Goal: Entertainment & Leisure: Consume media (video, audio)

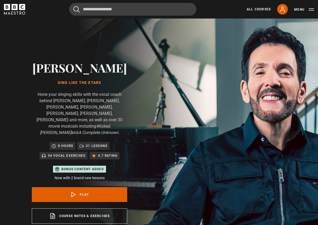
click at [22, 12] on icon "BBC Maestro" at bounding box center [14, 9] width 21 height 11
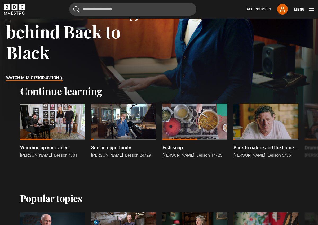
scroll to position [74, 0]
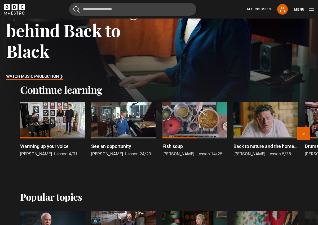
click at [125, 128] on div at bounding box center [123, 120] width 65 height 36
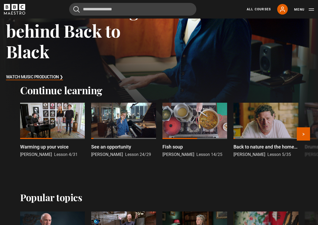
scroll to position [71, 0]
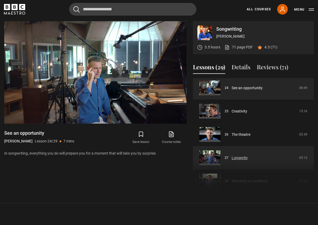
scroll to position [565, 0]
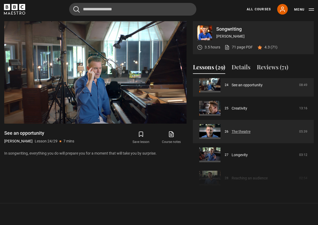
click at [240, 131] on link "The theatre" at bounding box center [241, 132] width 19 height 6
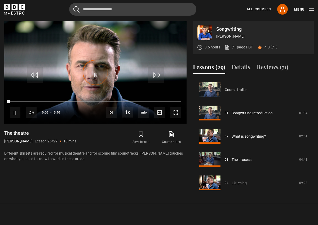
scroll to position [583, 0]
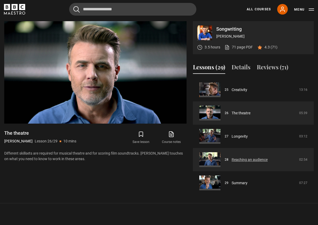
click at [232, 159] on link "Reaching an audience" at bounding box center [250, 160] width 36 height 6
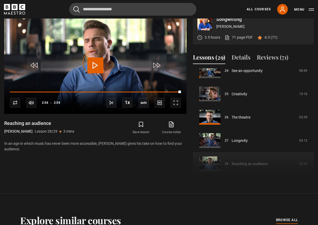
scroll to position [569, 0]
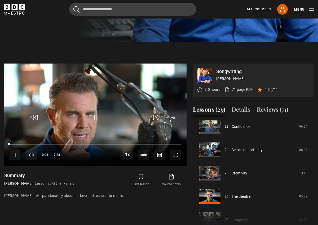
scroll to position [182, 0]
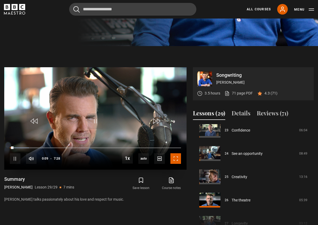
click at [178, 159] on span "Video Player" at bounding box center [176, 159] width 11 height 11
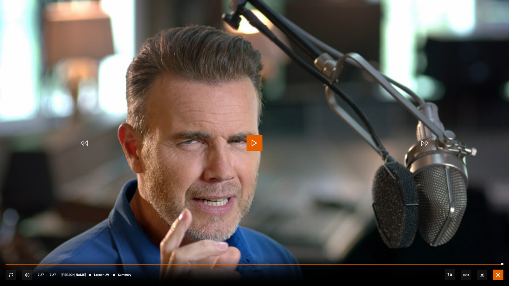
click at [318, 225] on span "Video Player" at bounding box center [498, 275] width 11 height 11
